Goal: Task Accomplishment & Management: Manage account settings

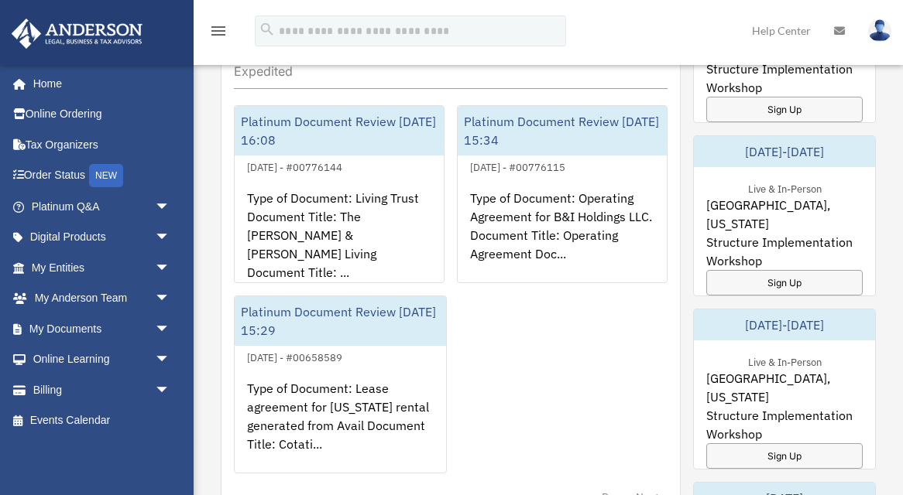
scroll to position [239, 0]
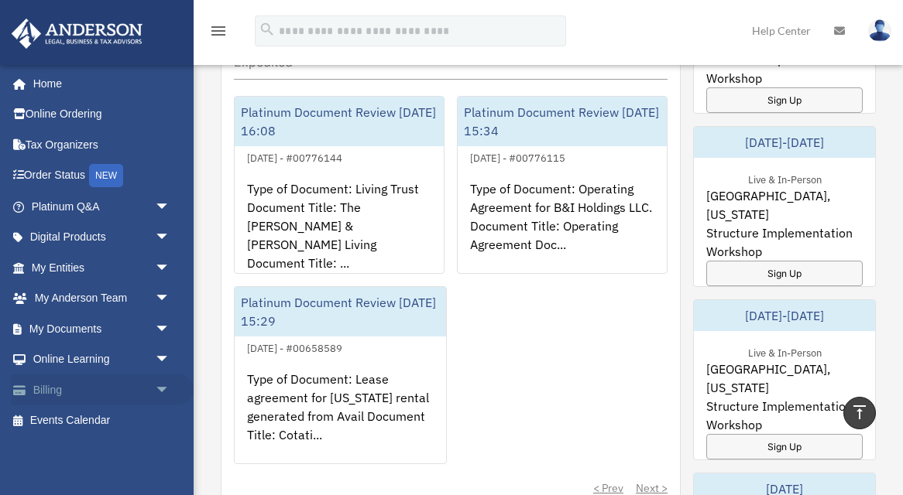
click at [90, 391] on link "Billing arrow_drop_down" at bounding box center [102, 390] width 183 height 31
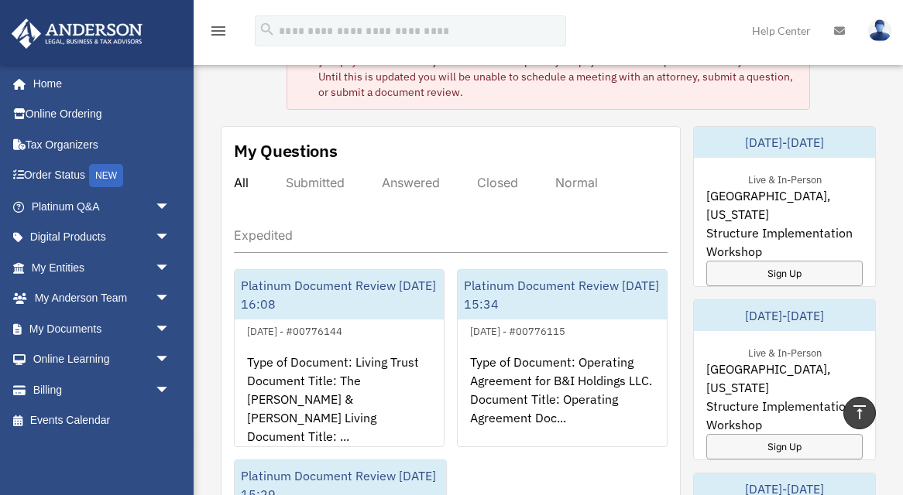
scroll to position [0, 0]
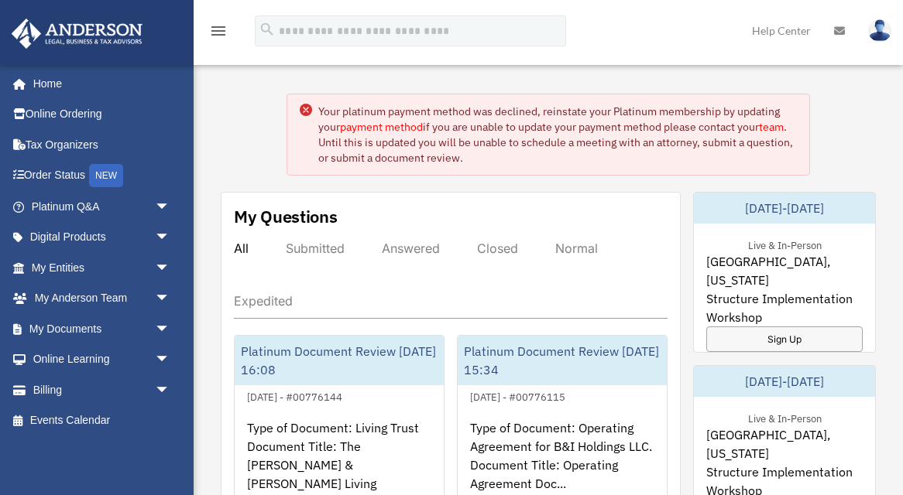
click at [329, 118] on div "Your platinum payment method was declined, reinstate your Platinum membership b…" at bounding box center [557, 135] width 479 height 62
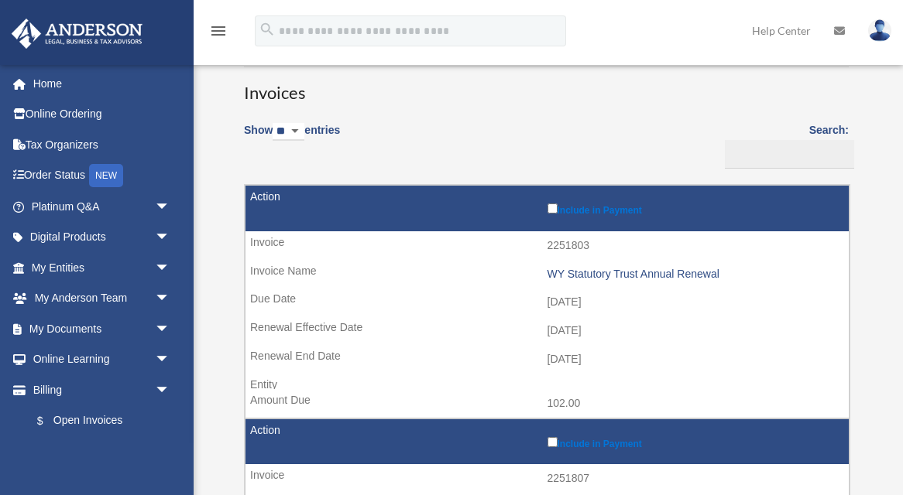
scroll to position [27, 0]
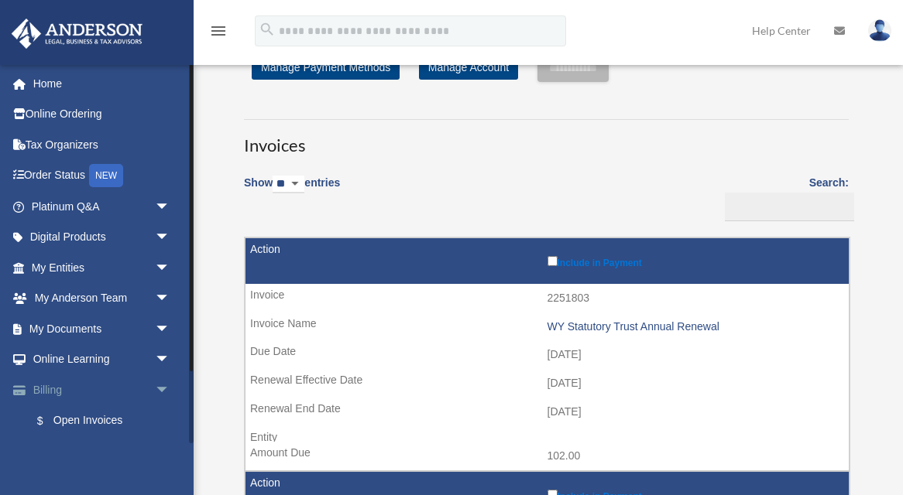
click at [160, 385] on span "arrow_drop_down" at bounding box center [170, 391] width 31 height 32
click at [160, 383] on span "arrow_drop_up" at bounding box center [170, 391] width 31 height 32
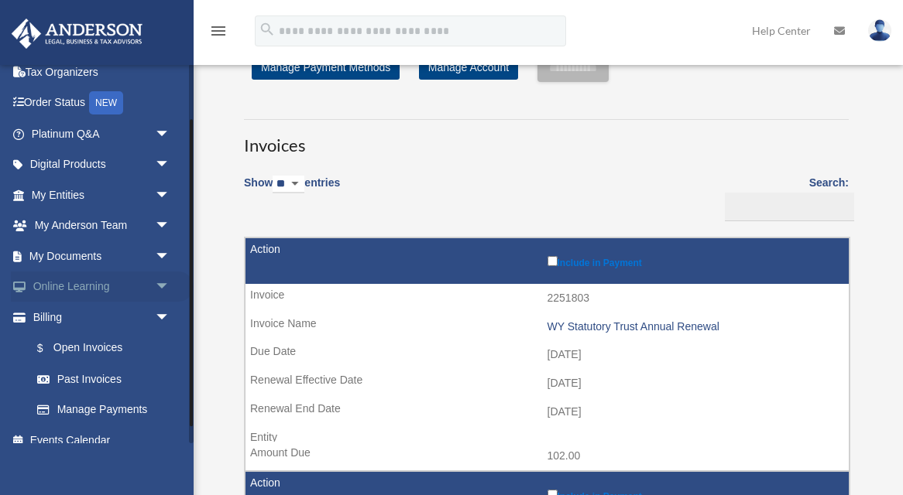
scroll to position [88, 0]
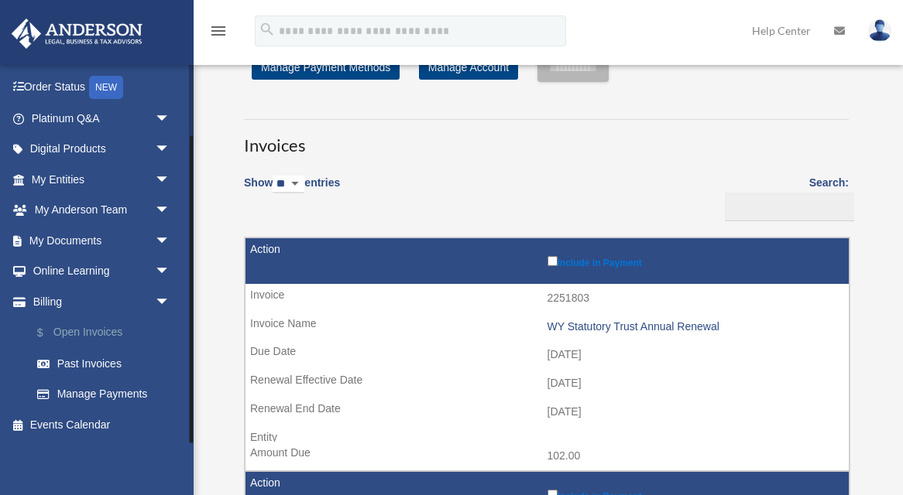
click at [113, 331] on link "$ Open Invoices" at bounding box center [108, 333] width 172 height 32
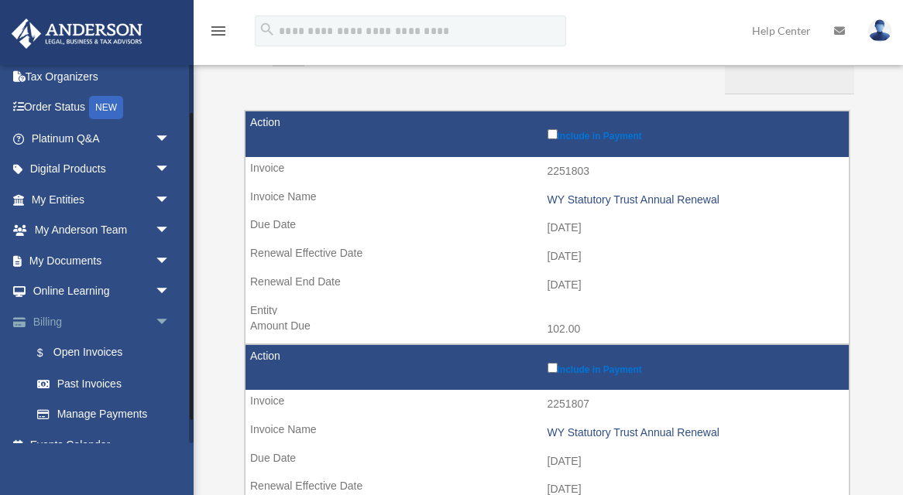
scroll to position [88, 0]
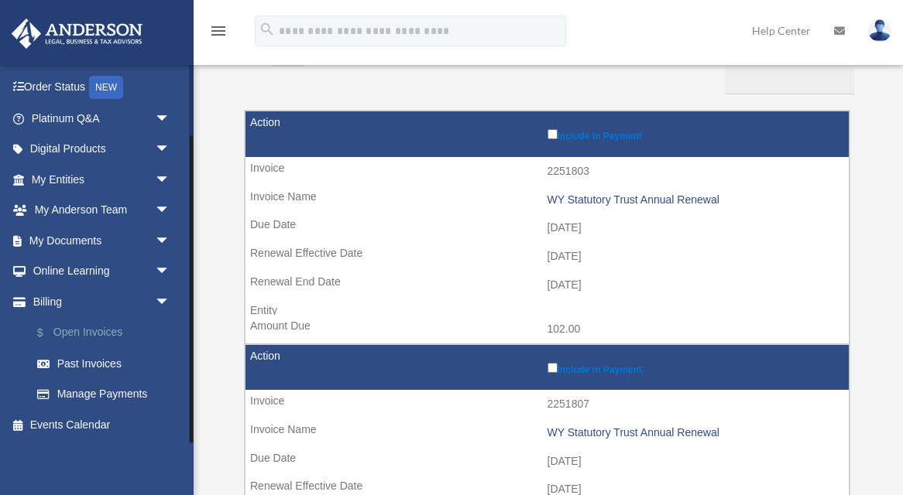
click at [112, 332] on link "$ Open Invoices" at bounding box center [108, 333] width 172 height 32
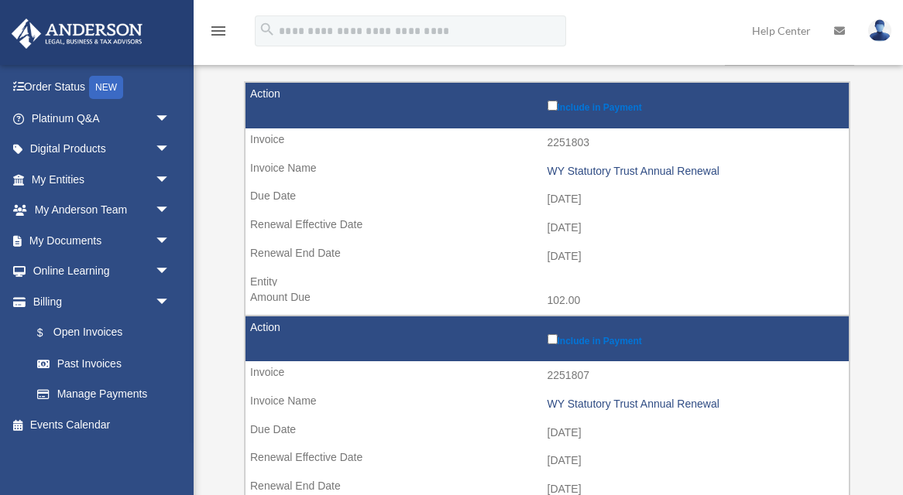
scroll to position [183, 0]
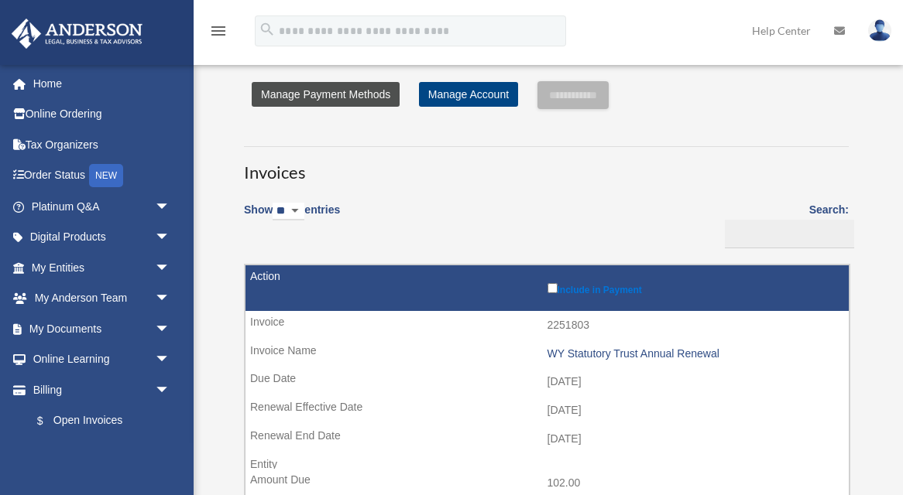
click at [365, 96] on link "Manage Payment Methods" at bounding box center [326, 94] width 148 height 25
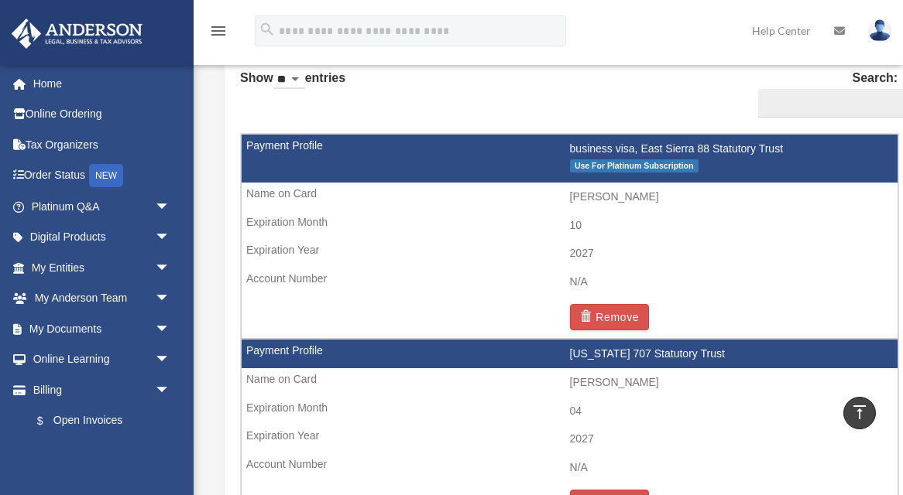
scroll to position [965, 0]
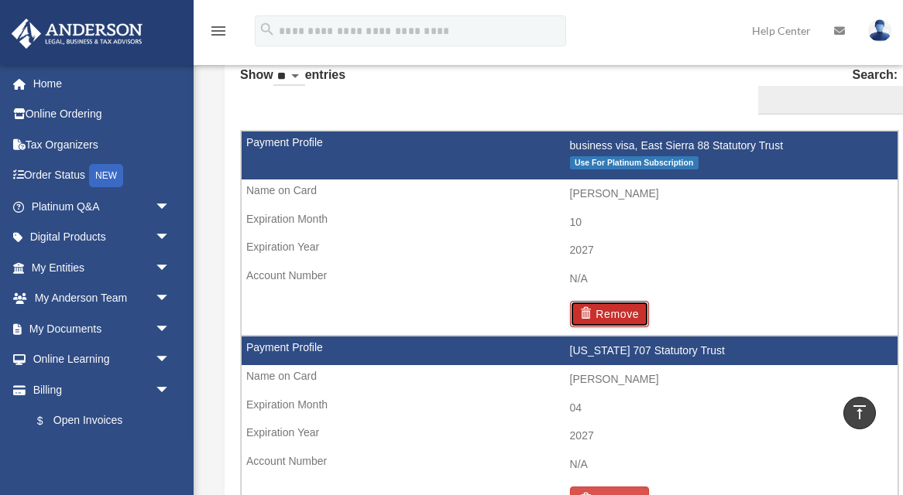
click at [612, 313] on button "Remove" at bounding box center [610, 314] width 80 height 26
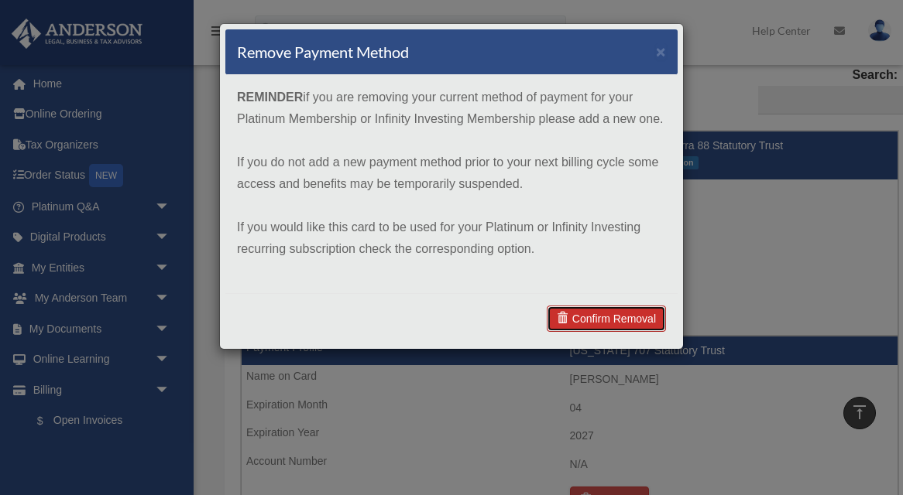
click at [606, 319] on link "Confirm Removal" at bounding box center [606, 319] width 119 height 26
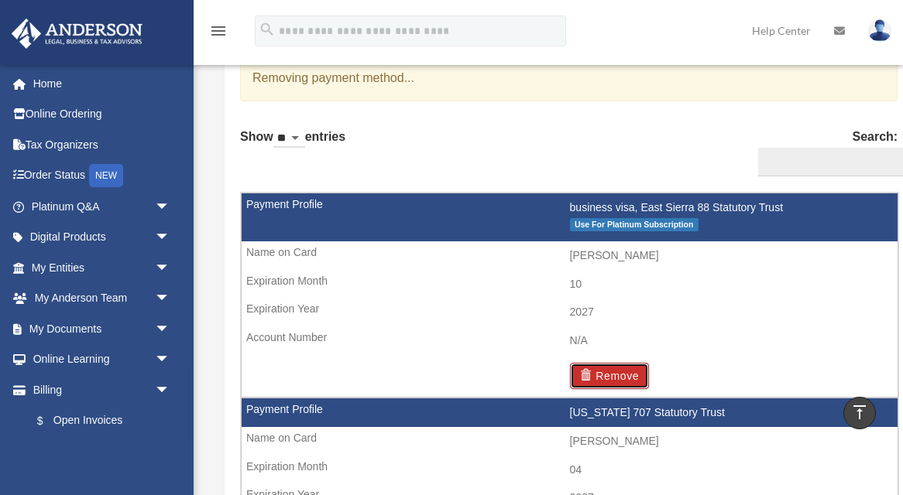
click at [609, 378] on button "Remove" at bounding box center [610, 376] width 80 height 26
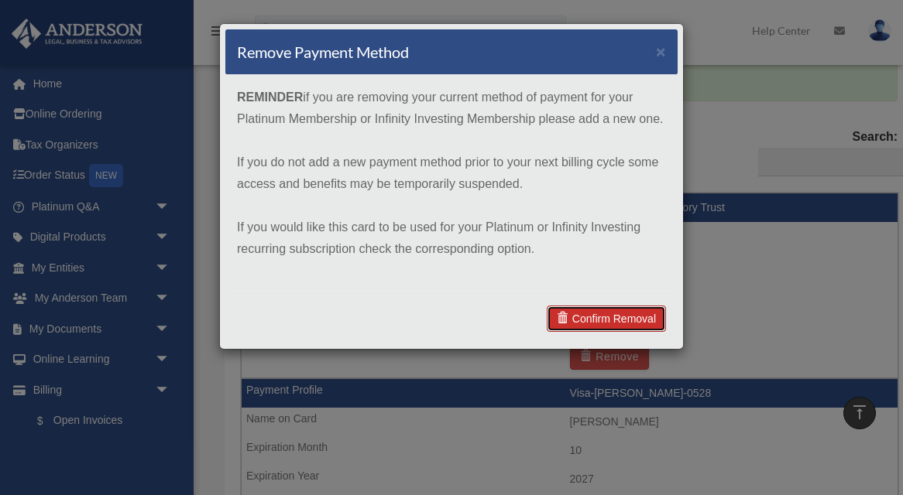
click at [596, 324] on link "Confirm Removal" at bounding box center [606, 319] width 119 height 26
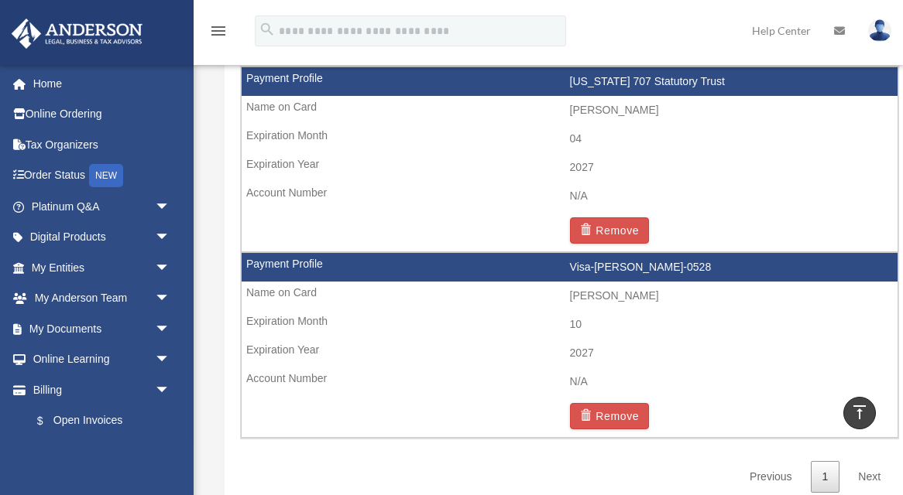
scroll to position [1116, 0]
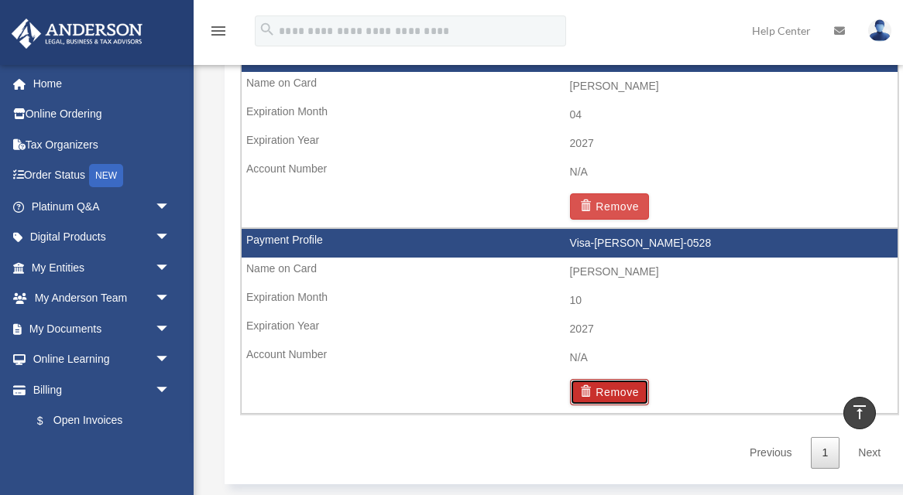
click at [611, 392] on button "Remove" at bounding box center [610, 392] width 80 height 26
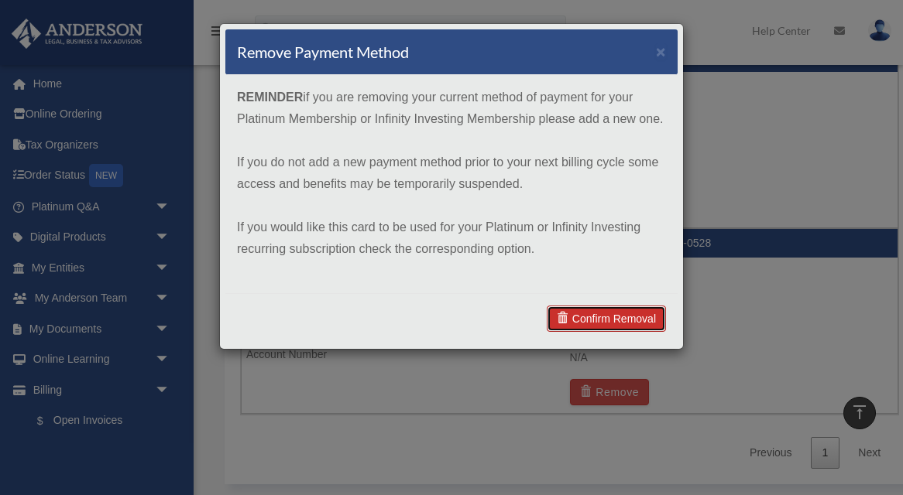
click at [601, 324] on link "Confirm Removal" at bounding box center [606, 319] width 119 height 26
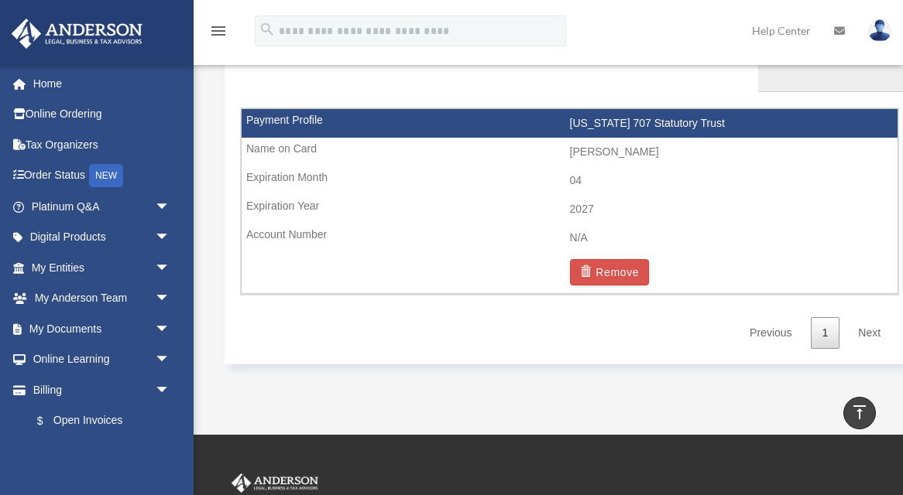
scroll to position [1048, 0]
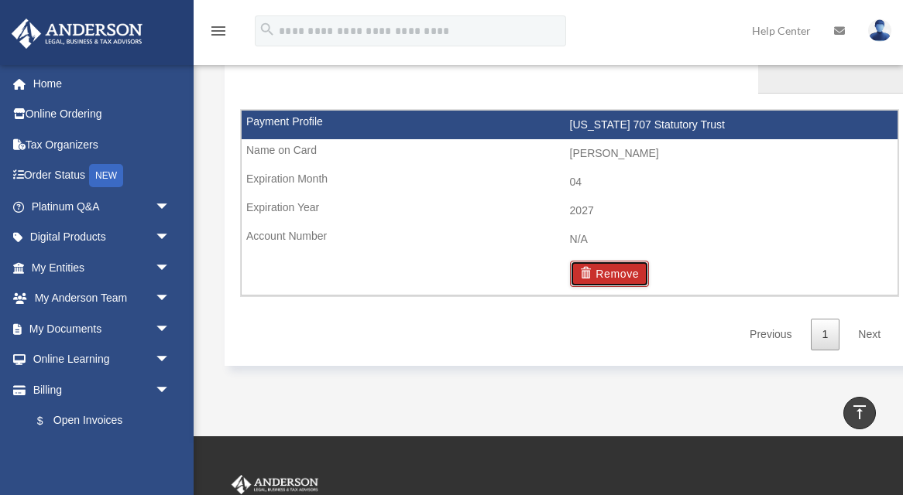
click at [615, 269] on button "Remove" at bounding box center [610, 274] width 80 height 26
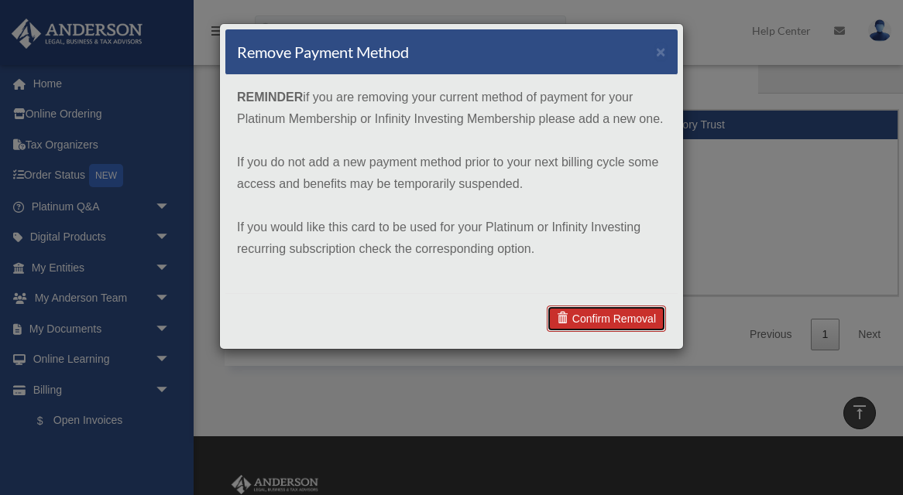
click at [605, 325] on link "Confirm Removal" at bounding box center [606, 319] width 119 height 26
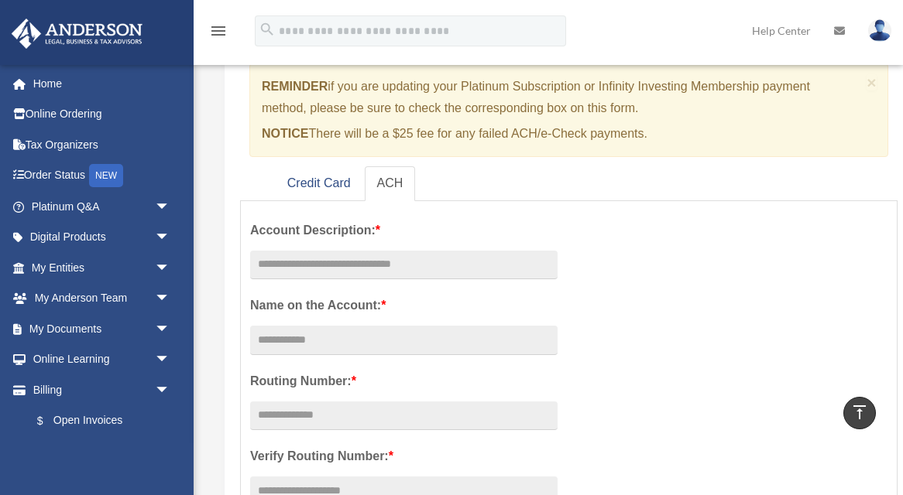
scroll to position [0, 0]
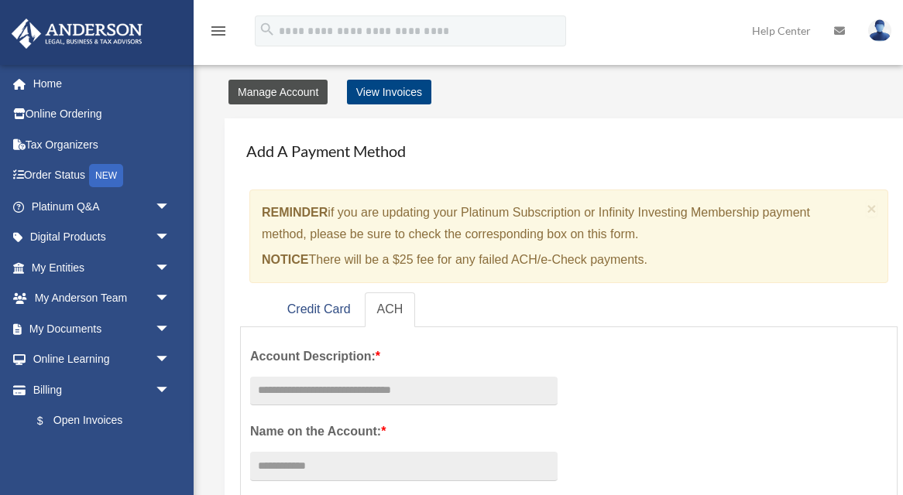
click at [274, 93] on link "Manage Account" at bounding box center [277, 92] width 99 height 25
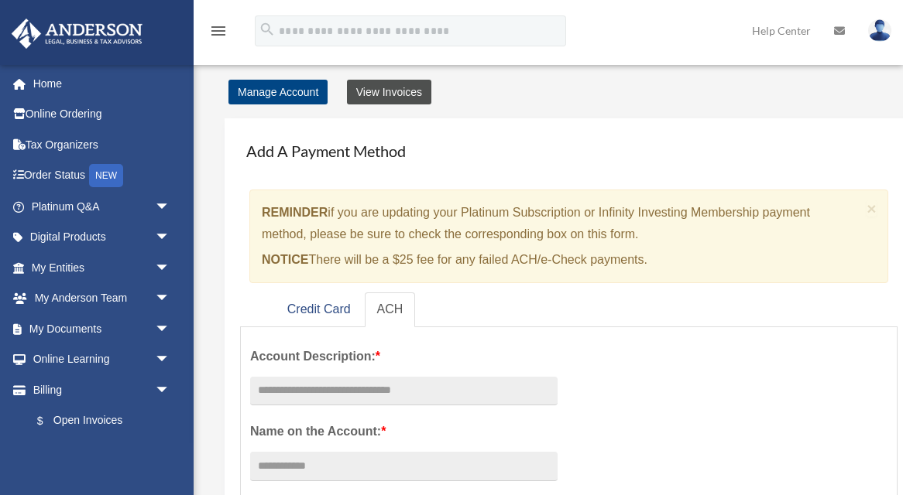
click at [399, 91] on link "View Invoices" at bounding box center [389, 92] width 84 height 25
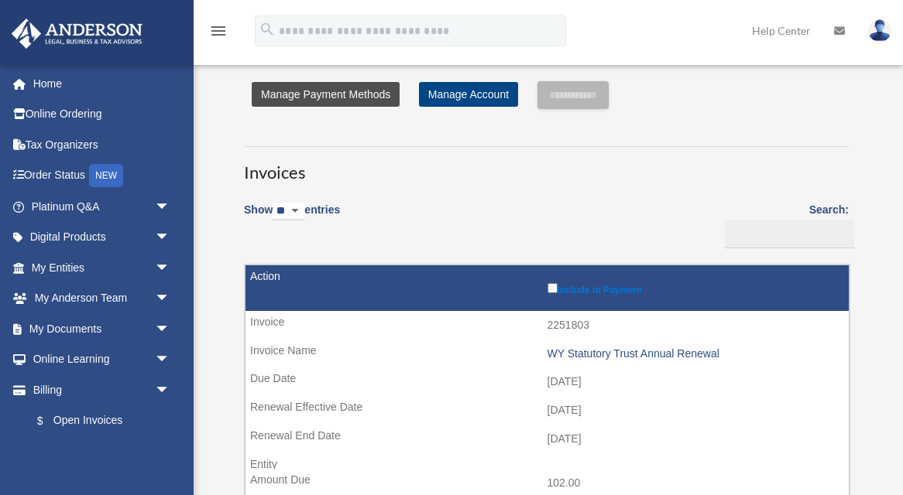
click at [345, 101] on link "Manage Payment Methods" at bounding box center [326, 94] width 148 height 25
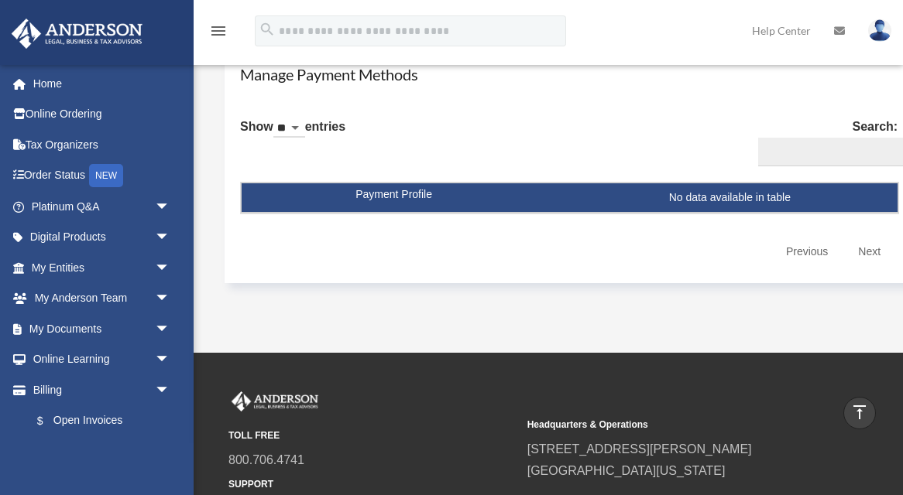
scroll to position [936, 0]
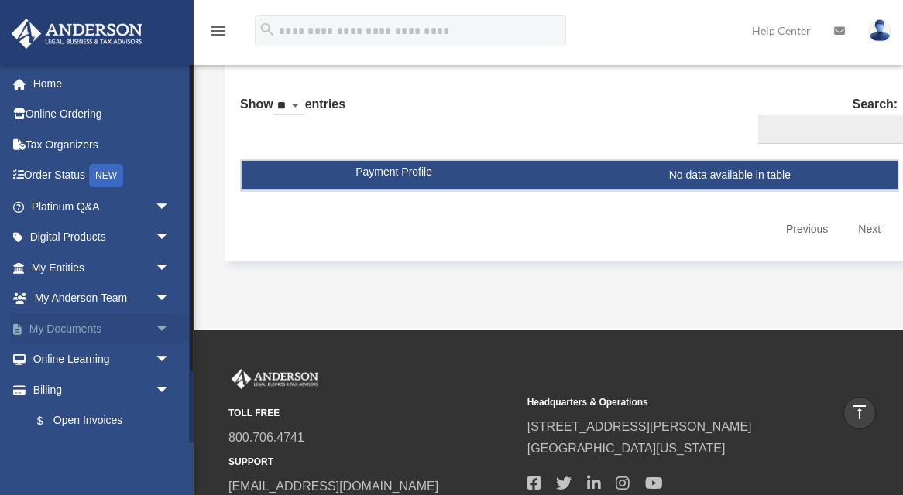
click at [161, 325] on span "arrow_drop_down" at bounding box center [170, 330] width 31 height 32
click at [87, 357] on link "Box" at bounding box center [108, 360] width 172 height 31
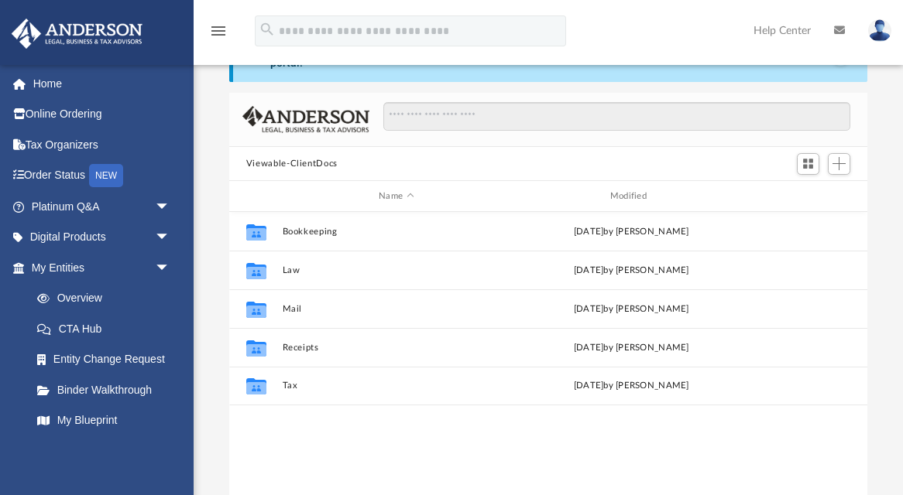
scroll to position [60, 0]
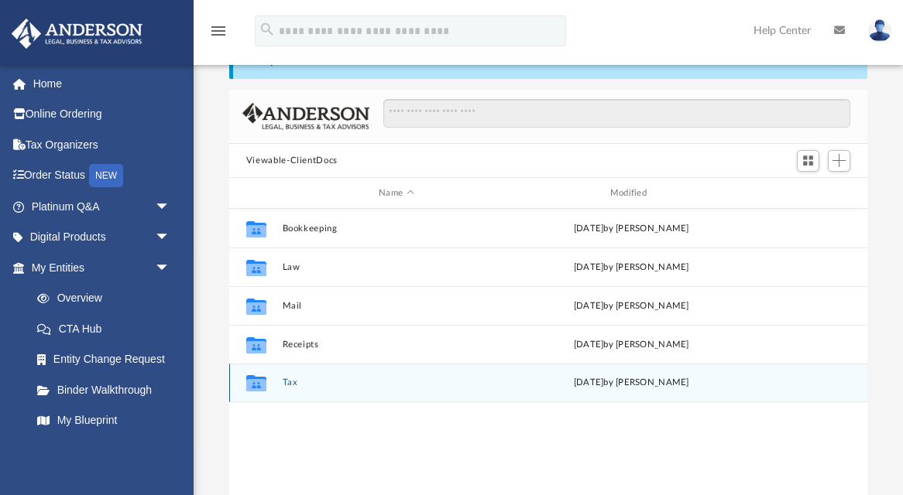
click at [257, 381] on icon "grid" at bounding box center [256, 385] width 20 height 12
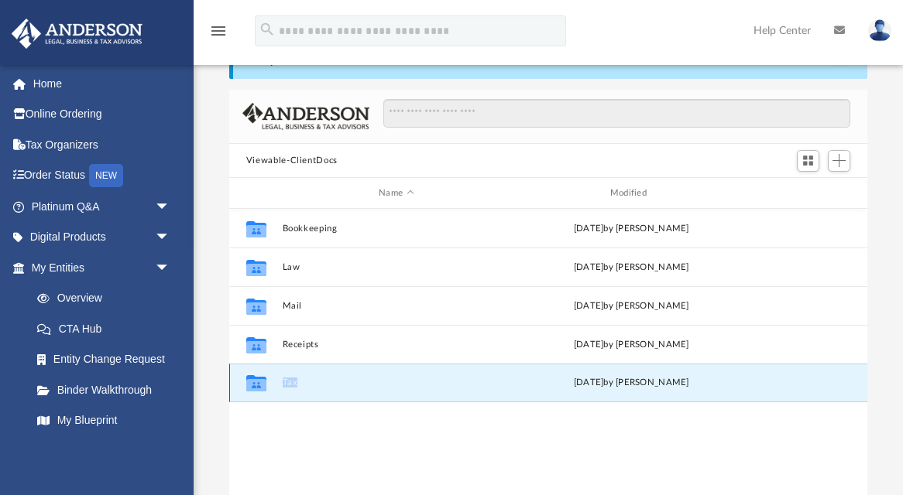
click at [257, 381] on icon "grid" at bounding box center [256, 385] width 20 height 12
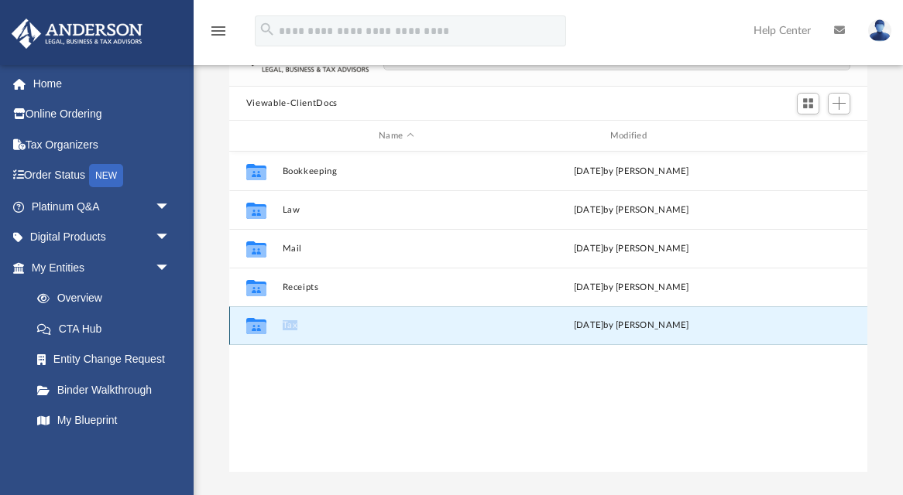
scroll to position [110, 0]
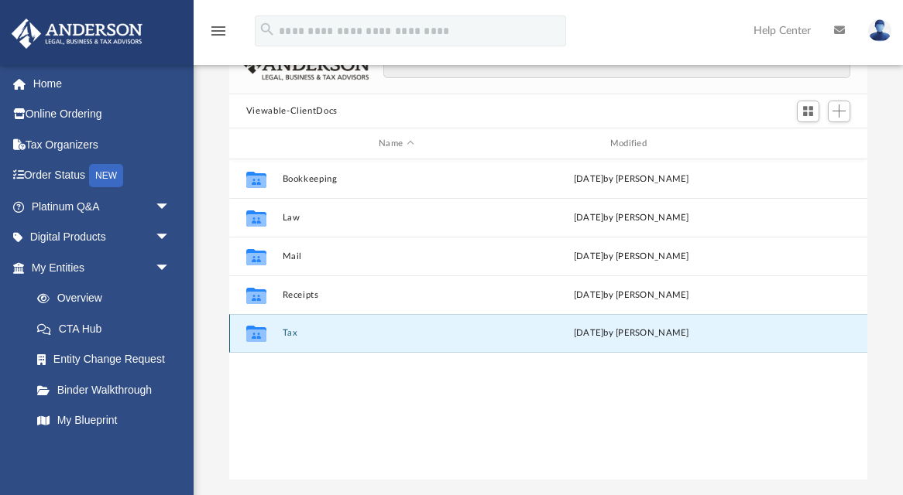
click at [262, 335] on icon "grid" at bounding box center [256, 336] width 20 height 12
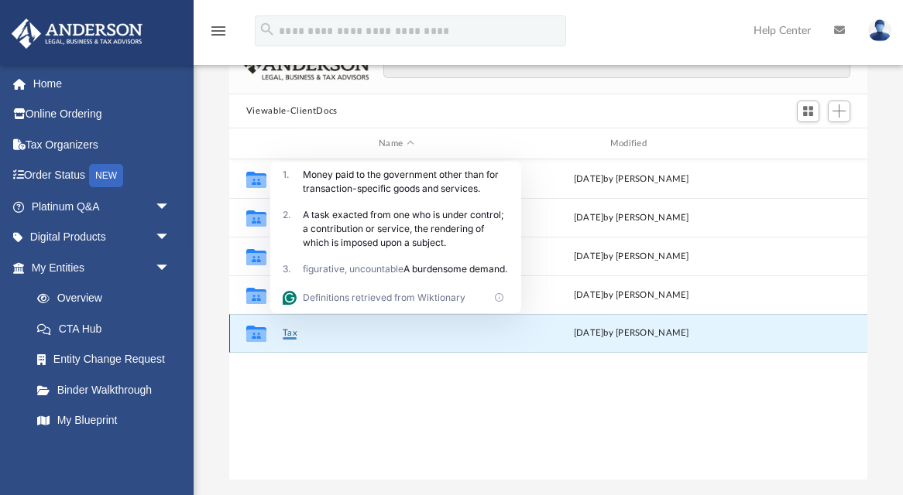
click at [327, 342] on div "Collaborated Folder Tax [DATE] by [PERSON_NAME]" at bounding box center [548, 333] width 638 height 39
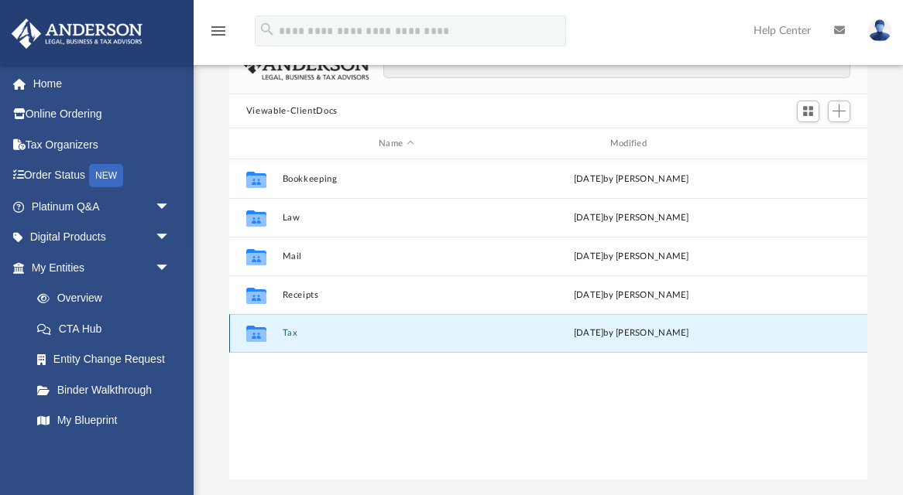
click at [574, 331] on div "[DATE] by [PERSON_NAME]" at bounding box center [631, 334] width 228 height 14
click at [258, 334] on icon "grid" at bounding box center [256, 336] width 20 height 12
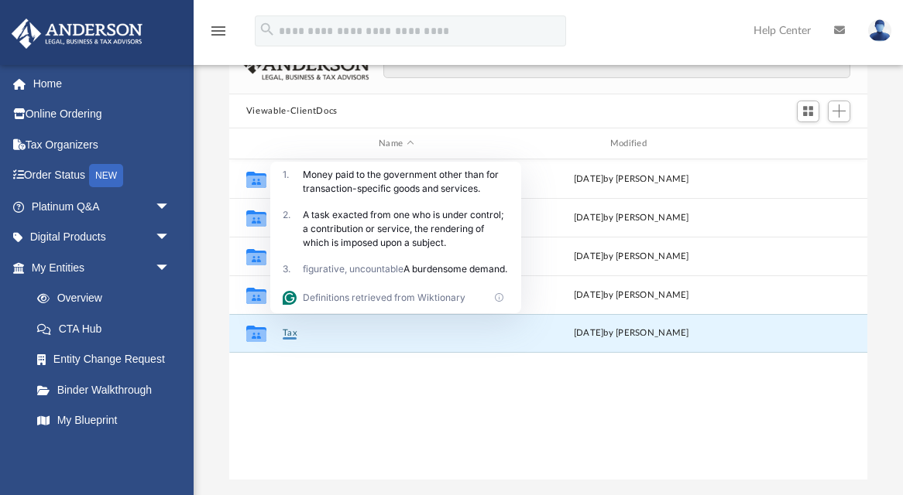
click at [208, 236] on div "Difficulty viewing your box folder? You can also access your account directly o…" at bounding box center [548, 228] width 709 height 506
